Goal: Task Accomplishment & Management: Manage account settings

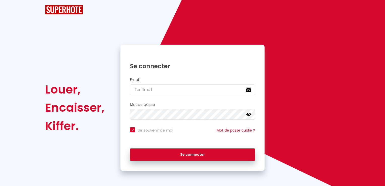
checkbox input "true"
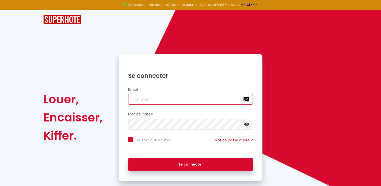
click at [157, 99] on input "email" at bounding box center [190, 99] width 125 height 11
type input "o"
checkbox input "true"
type input "ol"
checkbox input "true"
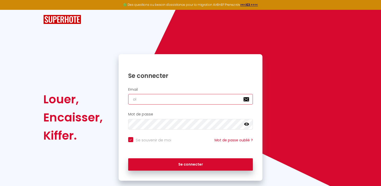
type input "oli"
checkbox input "true"
type input "oliv"
checkbox input "true"
type input "olivi"
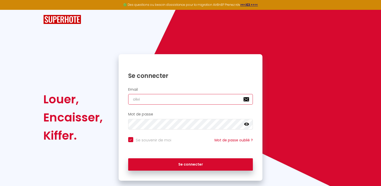
checkbox input "true"
type input "[PERSON_NAME]"
checkbox input "true"
type input "[PERSON_NAME]."
checkbox input "true"
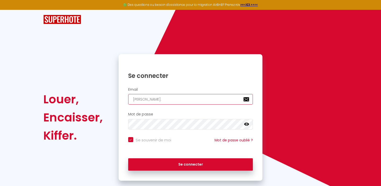
type input "[PERSON_NAME].s"
checkbox input "true"
type input "[DOMAIN_NAME]"
checkbox input "true"
type input "[PERSON_NAME].sor"
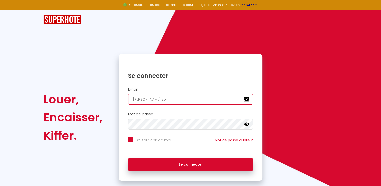
checkbox input "true"
type input "[PERSON_NAME].sore"
checkbox input "true"
type input "[PERSON_NAME].soret"
checkbox input "true"
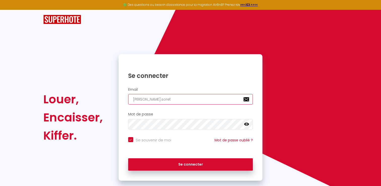
type input "[EMAIL_ADDRESS][DOMAIN_NAME]"
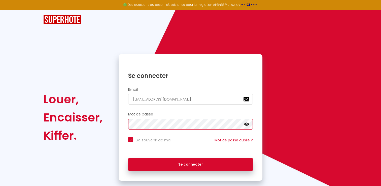
click at [128, 158] on button "Se connecter" at bounding box center [190, 164] width 125 height 13
click at [248, 122] on icon at bounding box center [246, 124] width 5 height 5
click at [128, 158] on button "Se connecter" at bounding box center [190, 164] width 125 height 13
checkbox input "true"
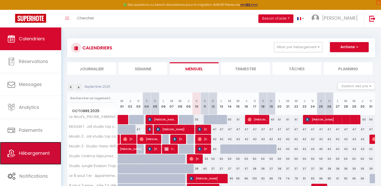
click at [42, 162] on link "Hébergement" at bounding box center [30, 153] width 61 height 23
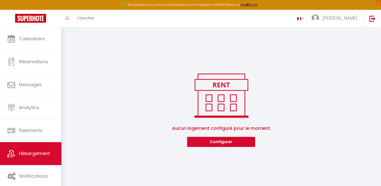
scroll to position [27, 0]
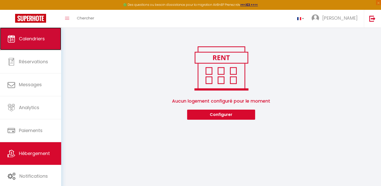
click at [30, 34] on link "Calendriers" at bounding box center [30, 38] width 61 height 23
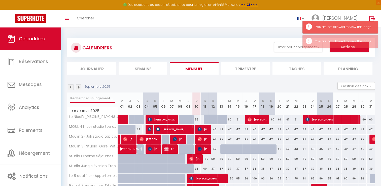
click at [102, 98] on input "text" at bounding box center [92, 98] width 45 height 9
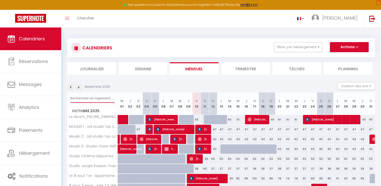
click at [92, 96] on input "text" at bounding box center [92, 98] width 45 height 9
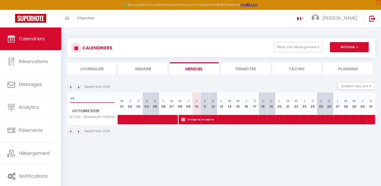
type input "c"
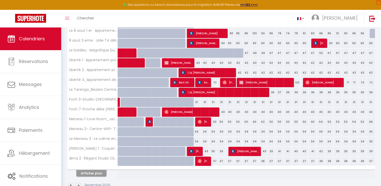
scroll to position [146, 0]
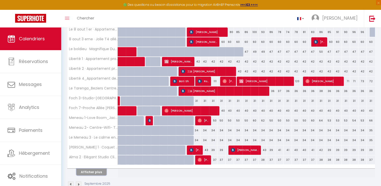
click at [101, 170] on button "Afficher plus" at bounding box center [91, 171] width 30 height 7
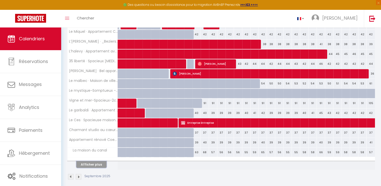
scroll to position [352, 0]
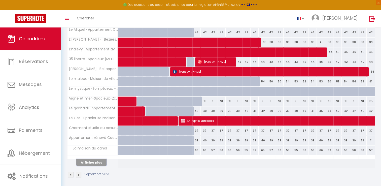
click at [86, 163] on button "Afficher plus" at bounding box center [91, 162] width 30 height 7
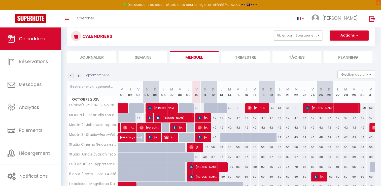
scroll to position [0, 0]
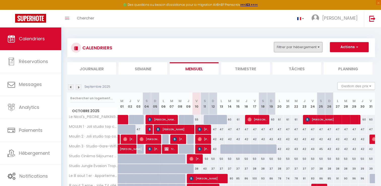
click at [311, 49] on button "Filtrer par hébergement" at bounding box center [298, 47] width 48 height 10
click at [303, 55] on div at bounding box center [308, 59] width 75 height 10
click at [299, 50] on button "Filtrer par hébergement" at bounding box center [298, 47] width 48 height 10
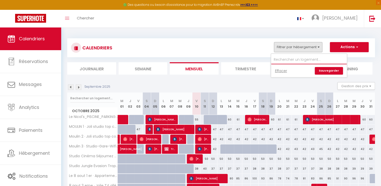
click at [287, 60] on input "text" at bounding box center [308, 59] width 75 height 9
type input "ces"
click at [313, 62] on input "ces" at bounding box center [308, 59] width 75 height 9
click at [96, 98] on input "text" at bounding box center [92, 98] width 45 height 9
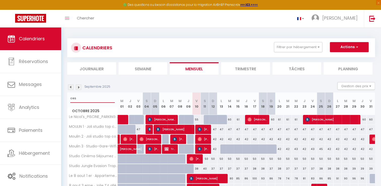
type input "ces"
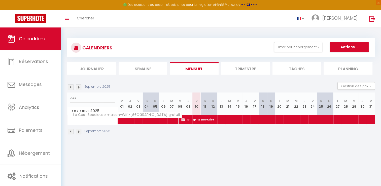
click at [95, 116] on span "Le Ces · Spacieuse maison-Wifi-[GEOGRAPHIC_DATA] gratuit" at bounding box center [126, 115] width 110 height 6
click at [87, 113] on span "Le Ces · Spacieuse maison-Wifi-[GEOGRAPHIC_DATA] gratuit" at bounding box center [126, 115] width 110 height 6
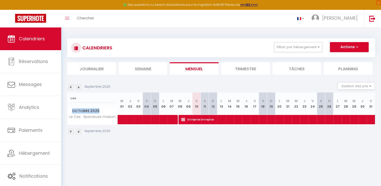
click at [87, 113] on span "Octobre 2025" at bounding box center [92, 110] width 50 height 7
click at [357, 47] on span "button" at bounding box center [356, 46] width 3 height 5
click at [70, 18] on link "Toggle menubar" at bounding box center [67, 19] width 12 height 18
click at [68, 18] on icon "Toggle menubar" at bounding box center [67, 18] width 4 height 3
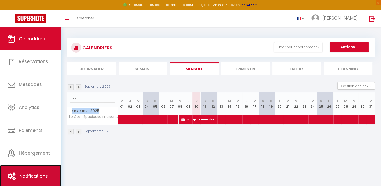
click at [26, 173] on span "Notifications" at bounding box center [33, 176] width 28 height 6
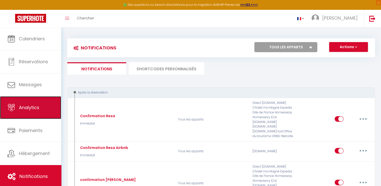
click at [19, 100] on link "Analytics" at bounding box center [30, 107] width 61 height 23
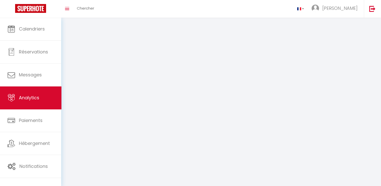
select select "2025"
select select "10"
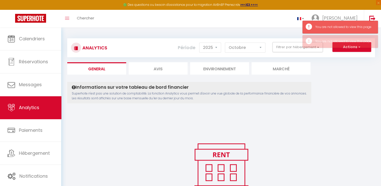
scroll to position [40, 0]
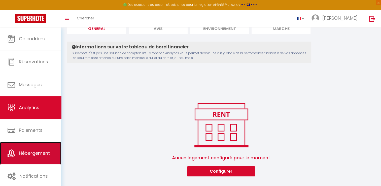
click at [32, 148] on link "Hébergement" at bounding box center [30, 153] width 61 height 23
